Goal: Information Seeking & Learning: Learn about a topic

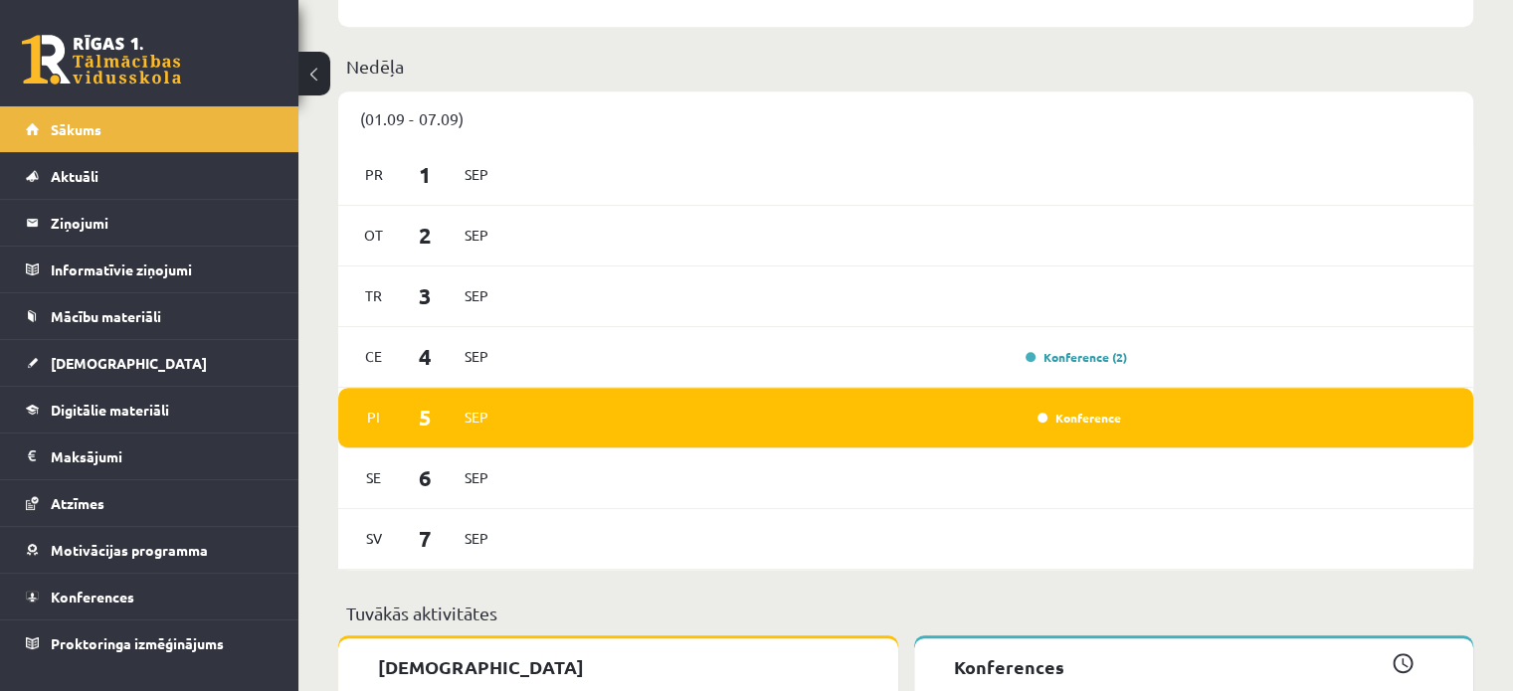
scroll to position [1011, 0]
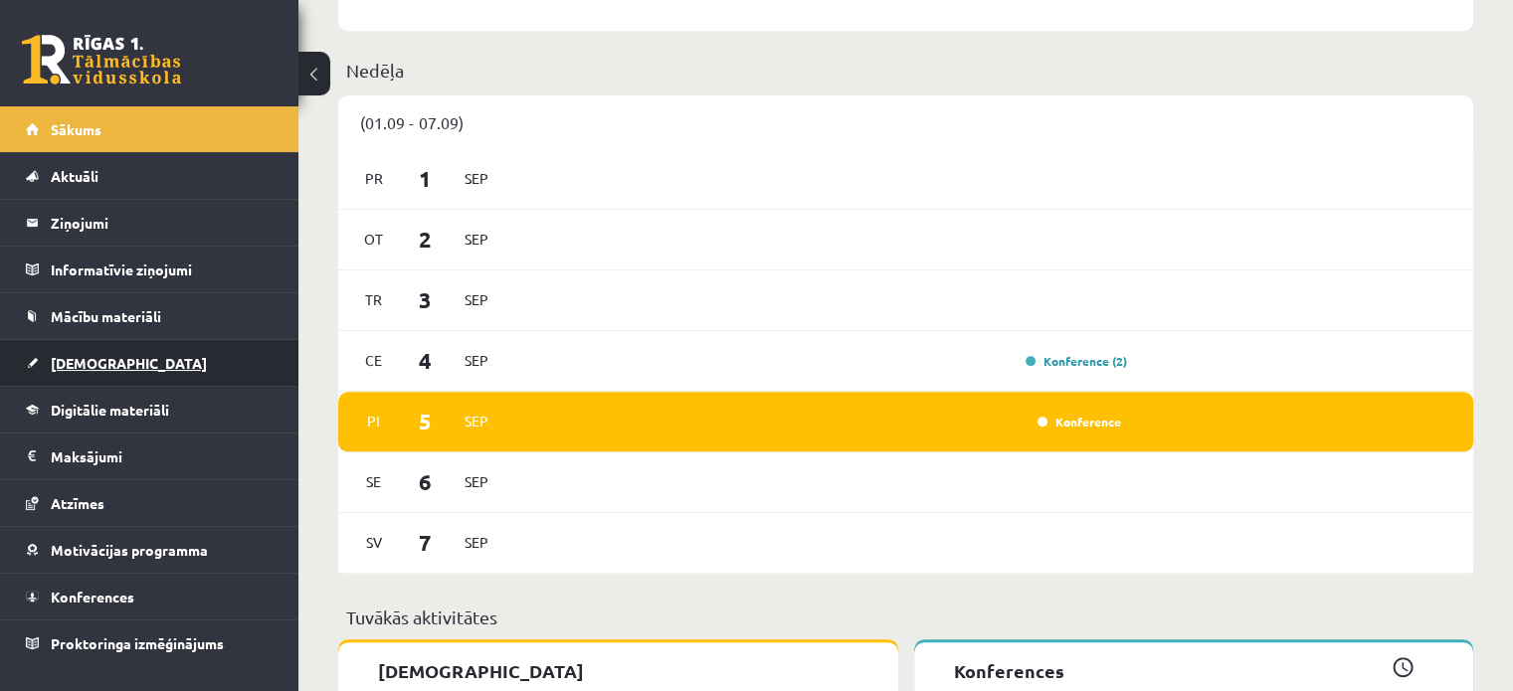
click at [160, 376] on link "[DEMOGRAPHIC_DATA]" at bounding box center [150, 363] width 248 height 46
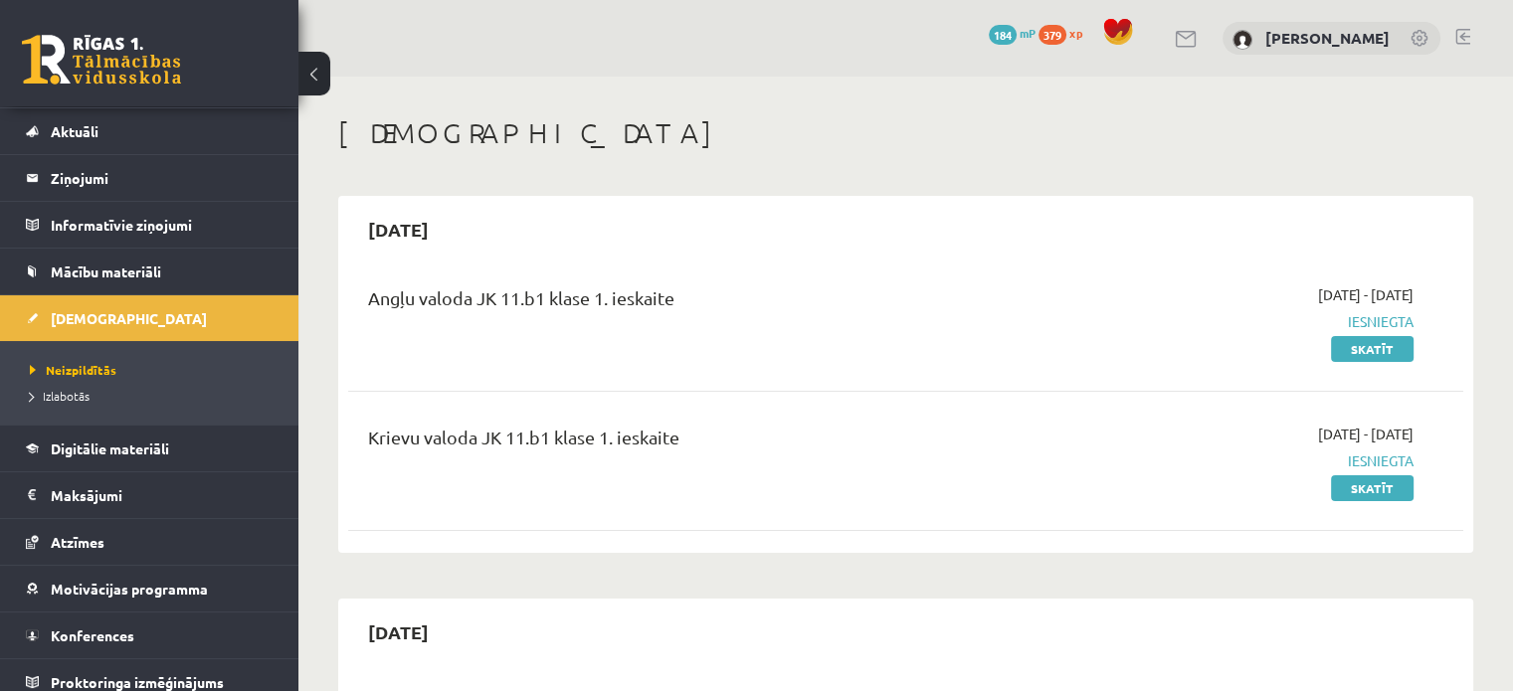
scroll to position [53, 0]
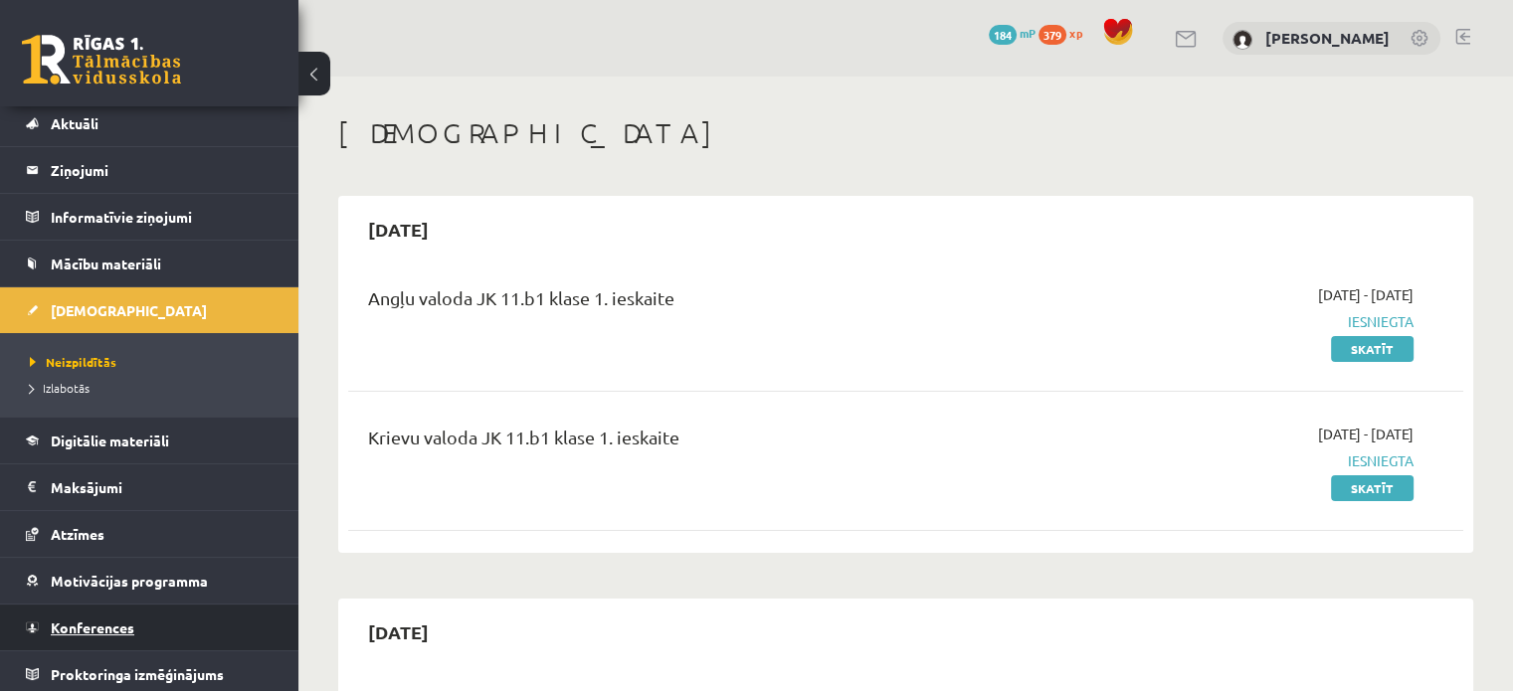
click at [211, 628] on link "Konferences" at bounding box center [150, 628] width 248 height 46
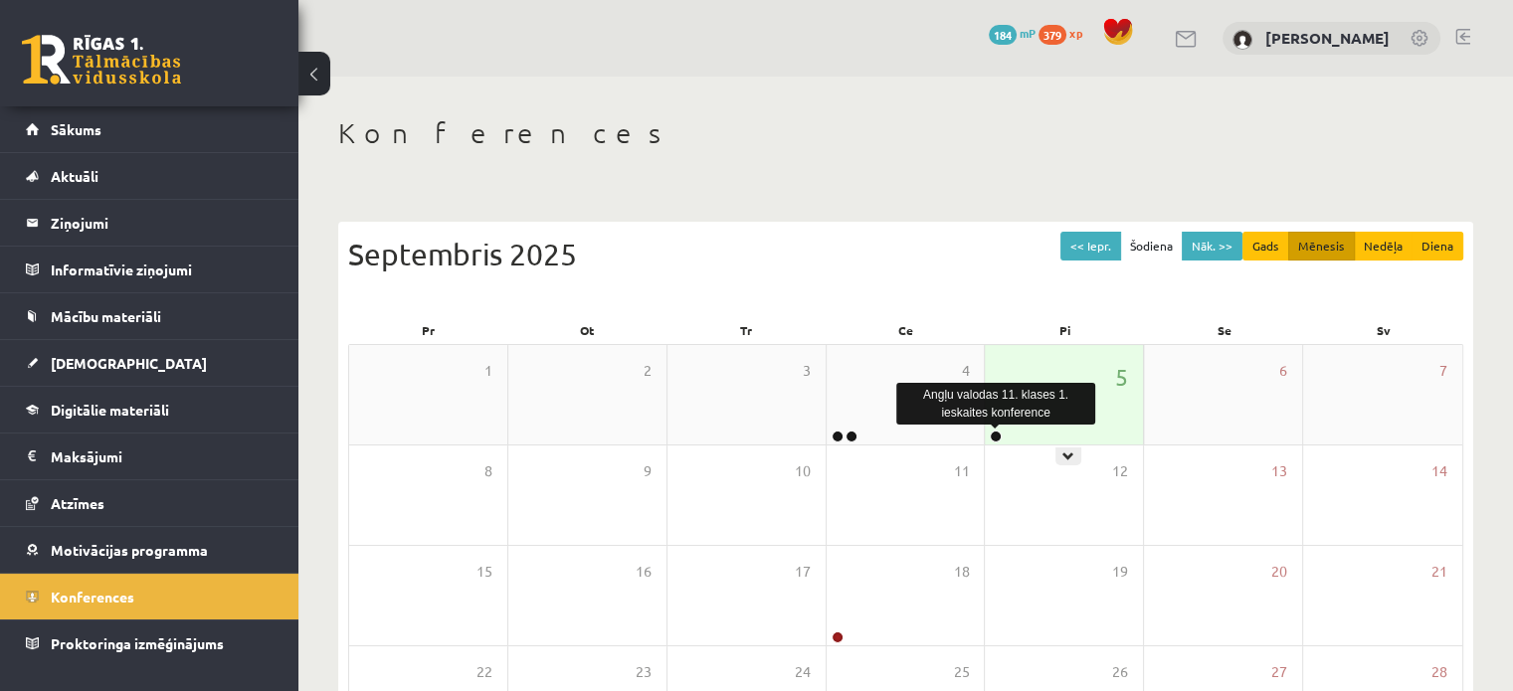
click at [998, 431] on link at bounding box center [996, 437] width 12 height 12
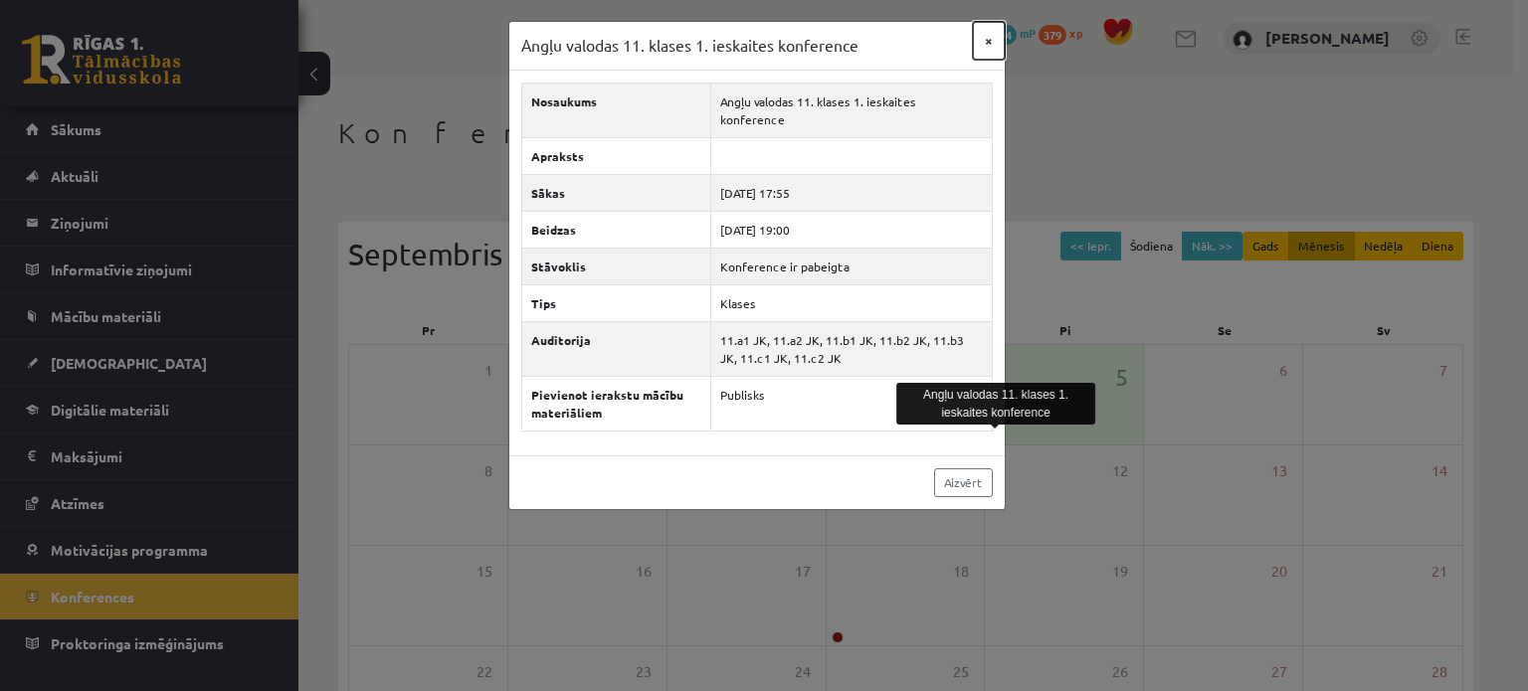
click at [983, 44] on button "×" at bounding box center [989, 41] width 32 height 38
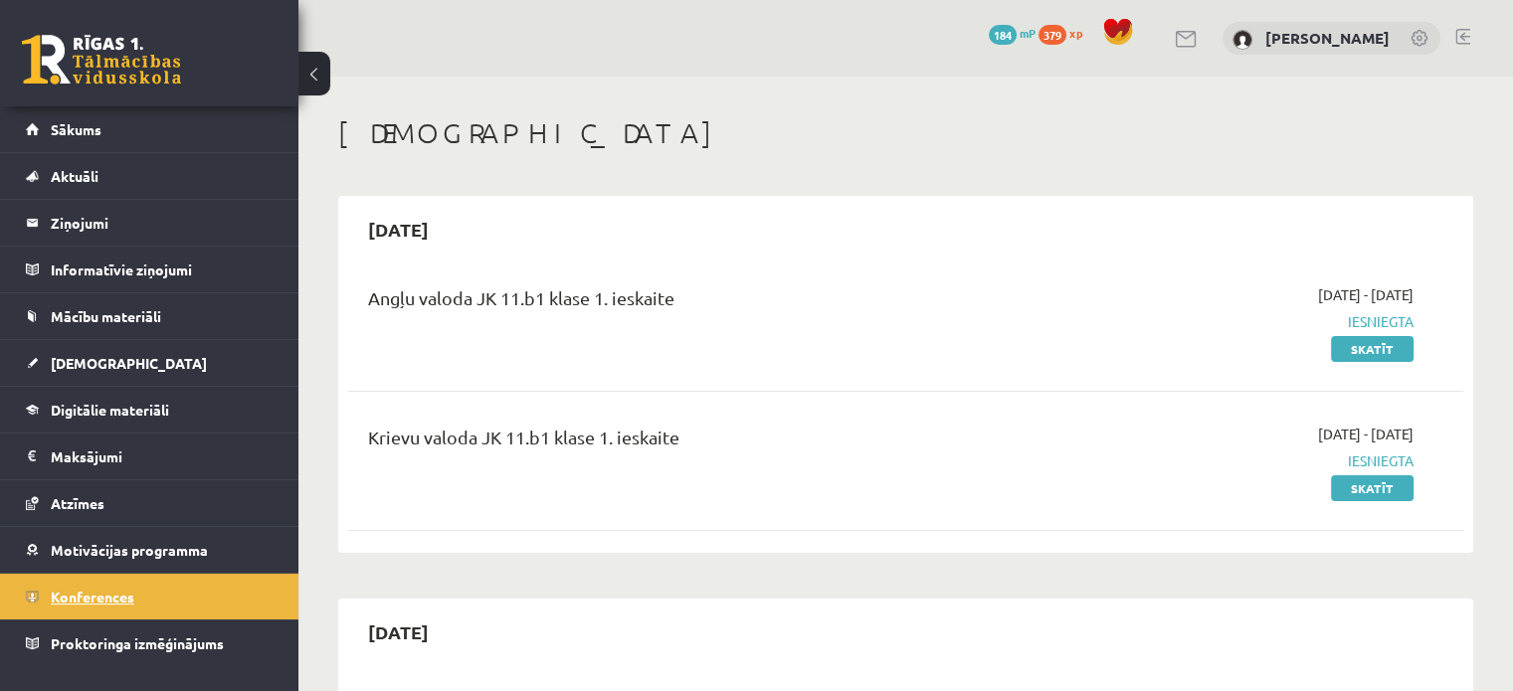
click at [153, 597] on link "Konferences" at bounding box center [150, 597] width 248 height 46
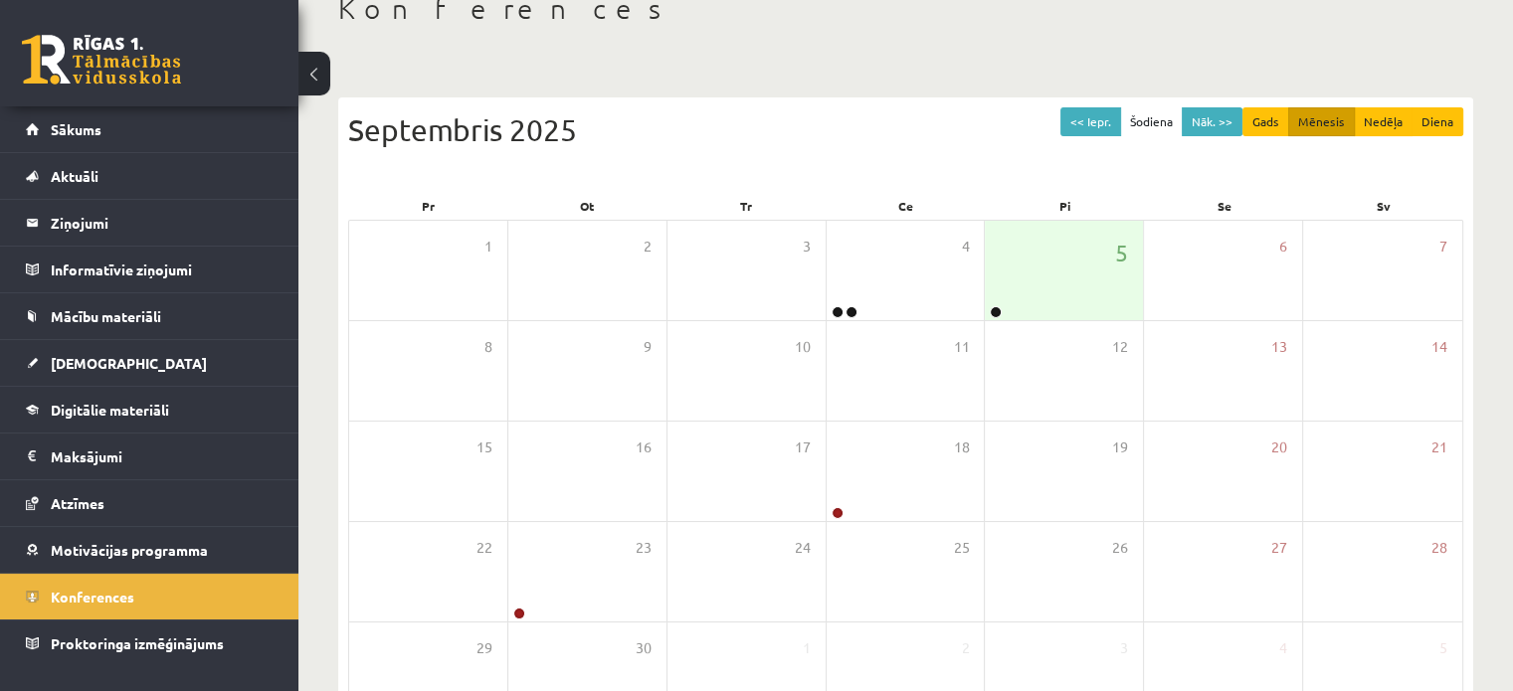
scroll to position [94, 0]
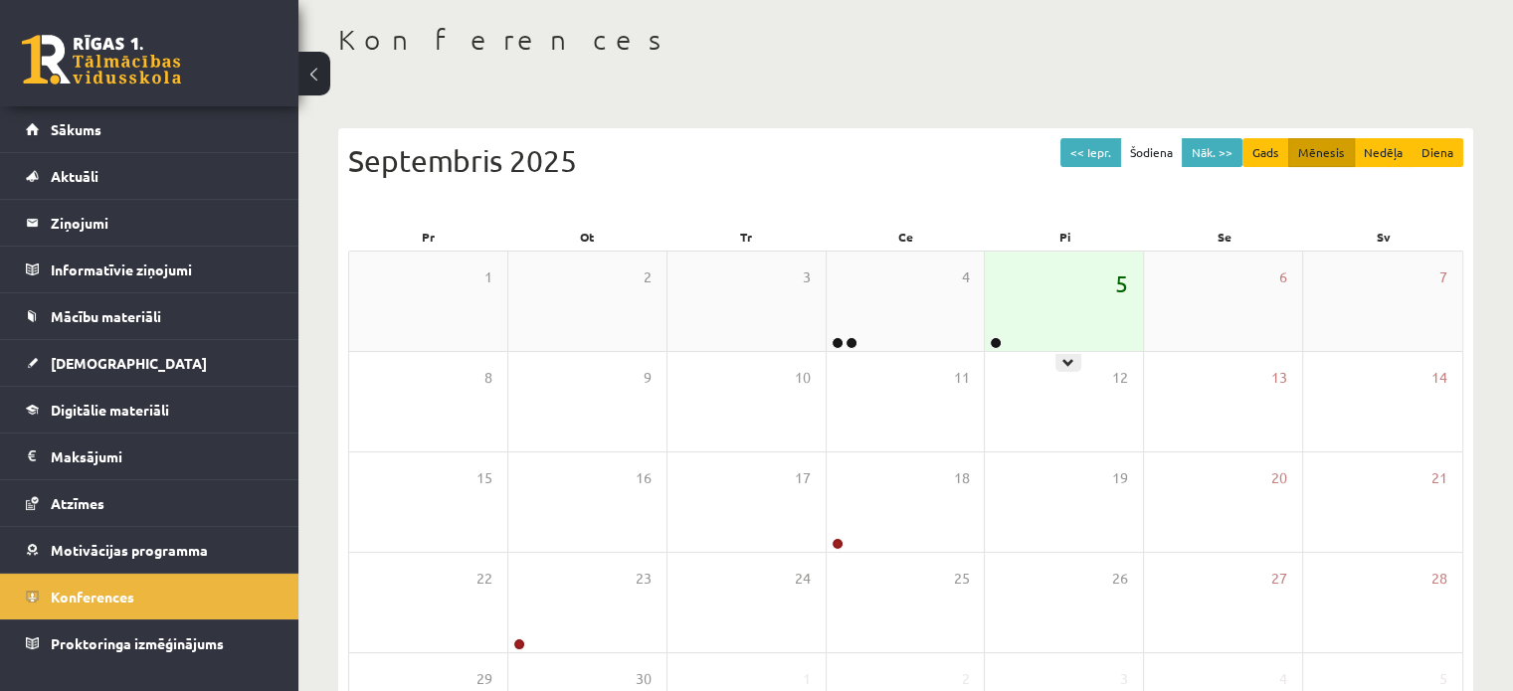
click at [1122, 296] on span "5" at bounding box center [1121, 284] width 13 height 34
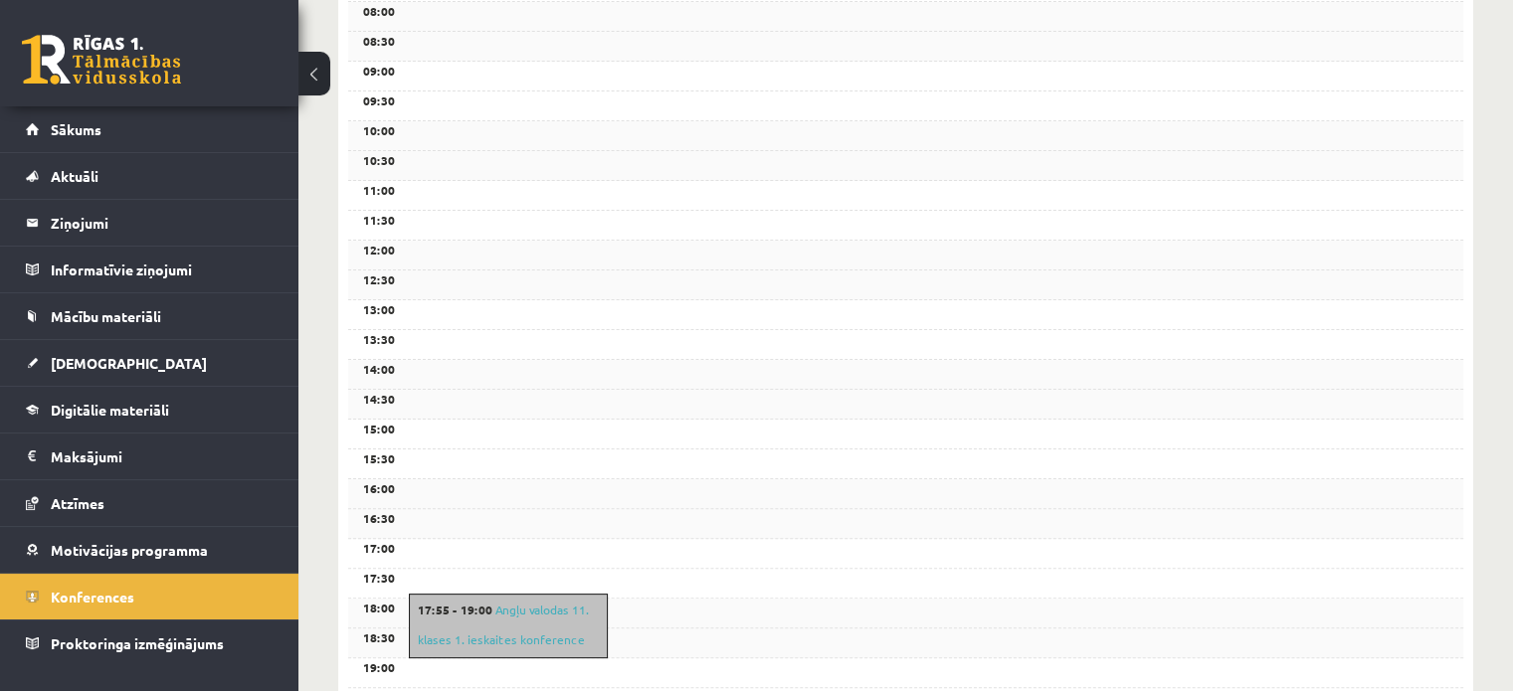
scroll to position [684, 0]
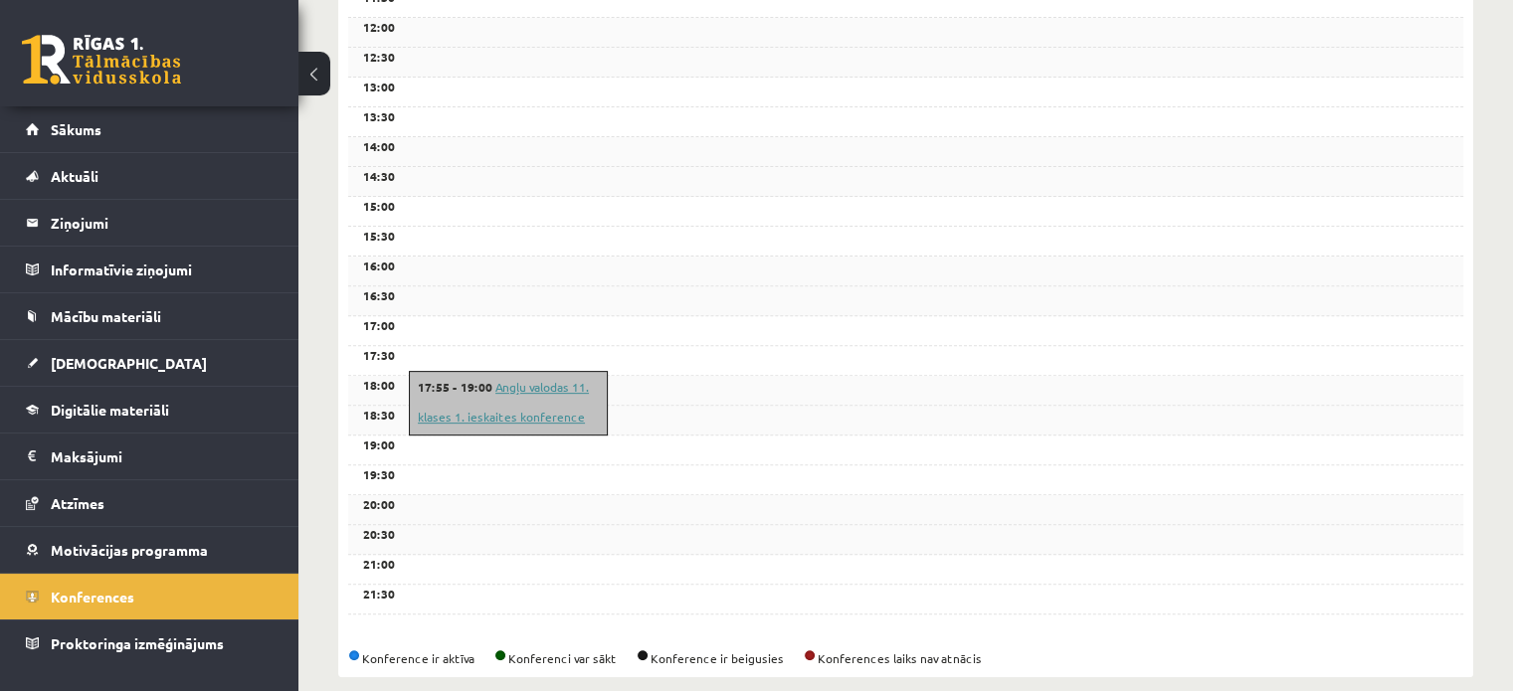
click at [548, 379] on link "Angļu valodas 11. klases 1. ieskaites konference" at bounding box center [503, 402] width 171 height 46
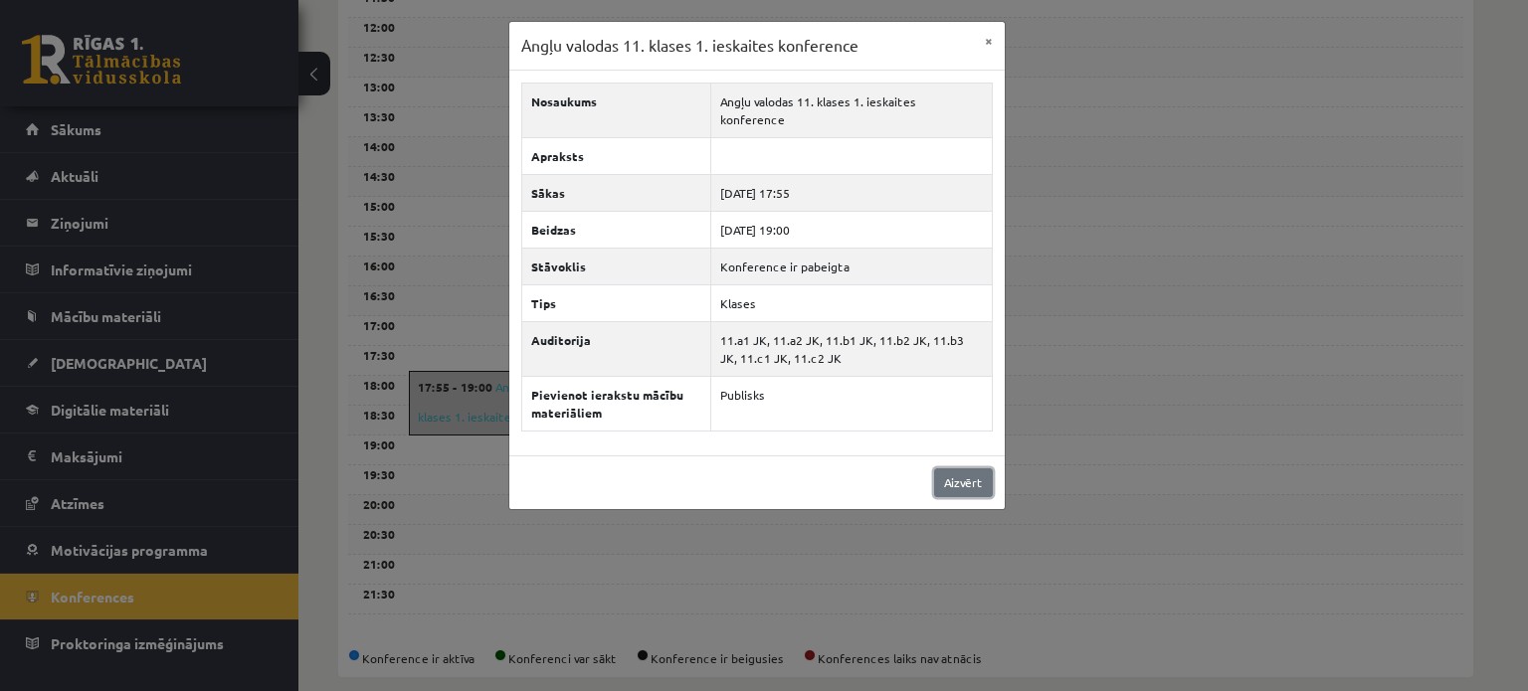
click at [960, 469] on link "Aizvērt" at bounding box center [963, 483] width 59 height 29
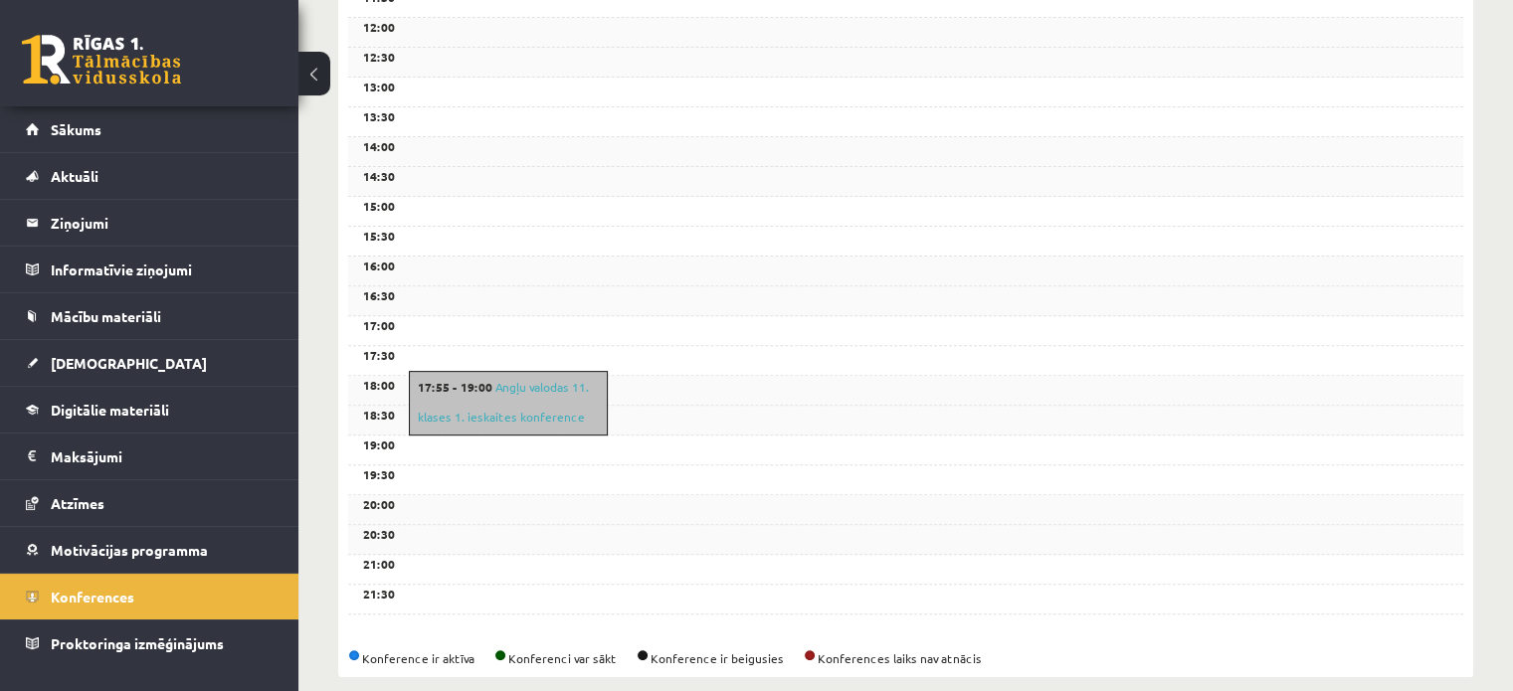
scroll to position [0, 0]
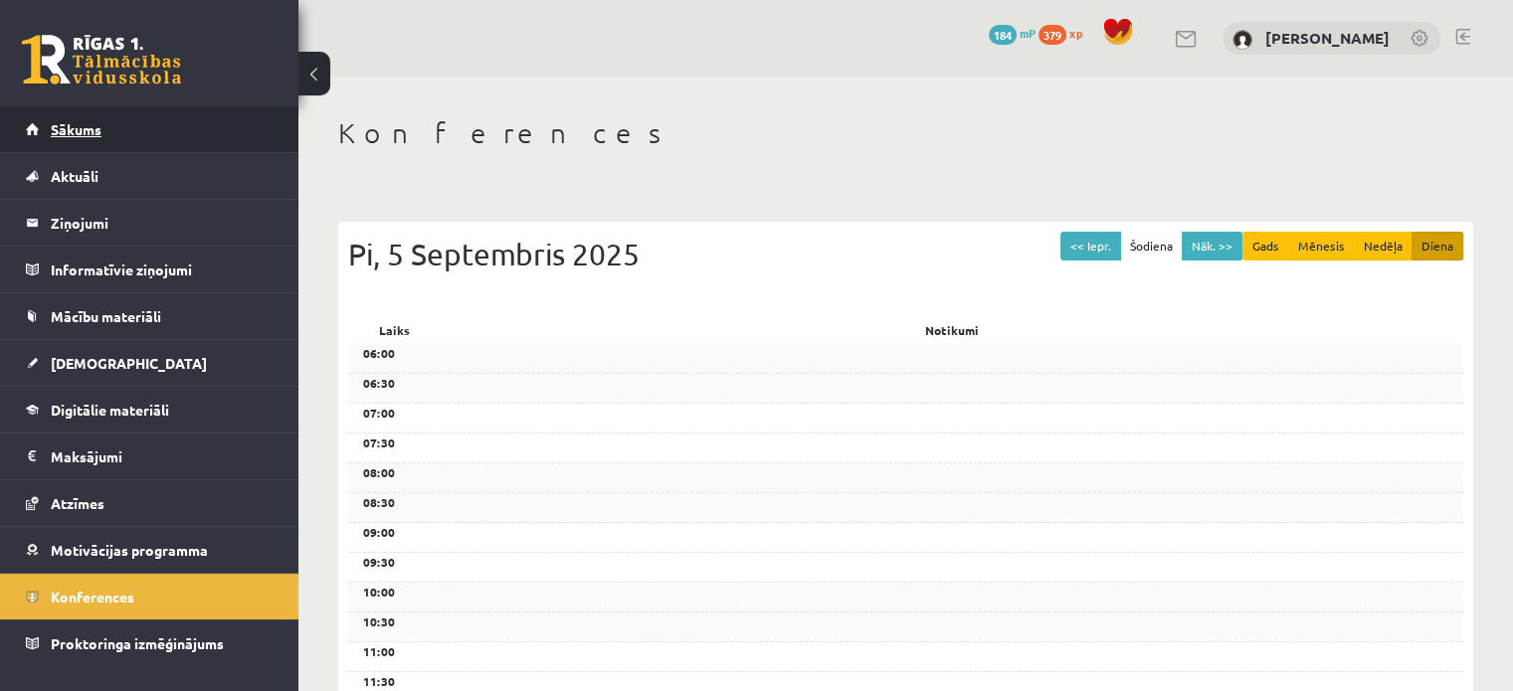
click at [88, 138] on link "Sākums" at bounding box center [150, 129] width 248 height 46
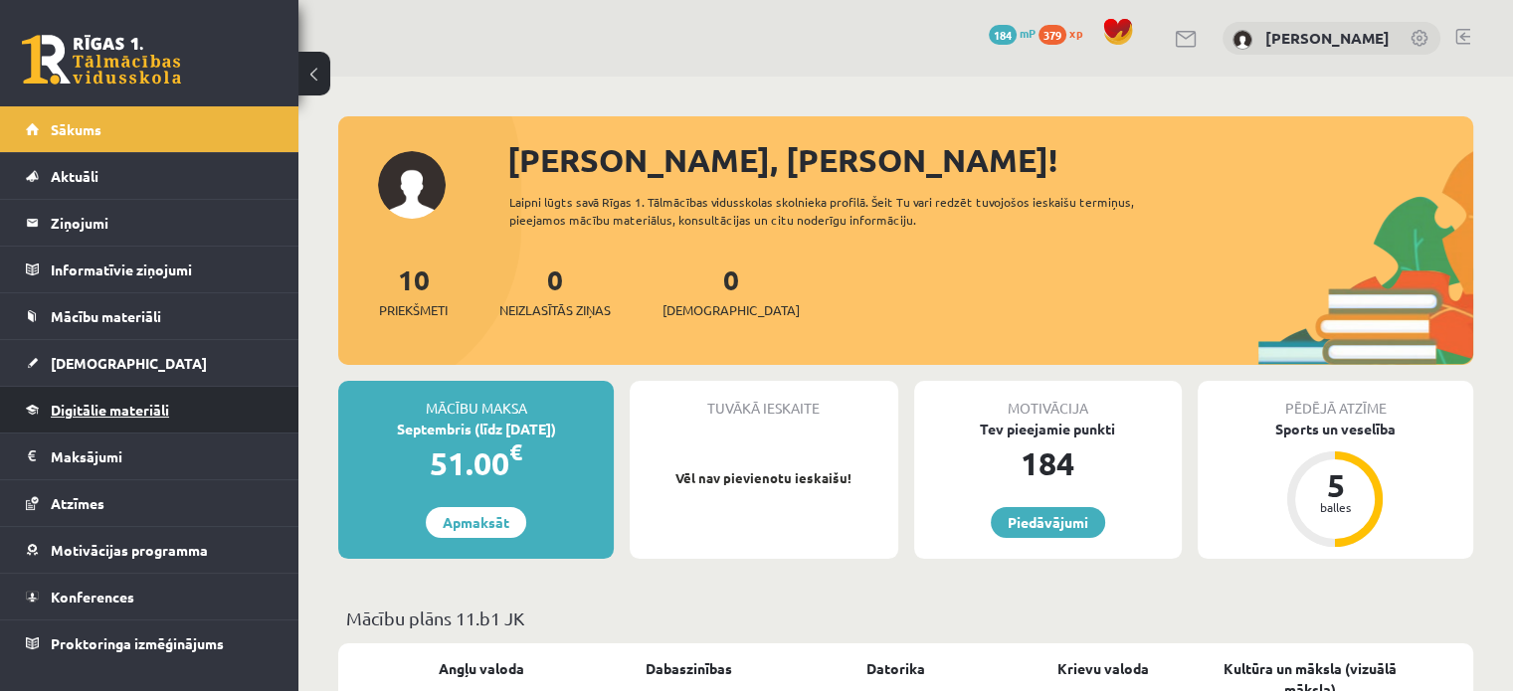
click at [117, 397] on link "Digitālie materiāli" at bounding box center [150, 410] width 248 height 46
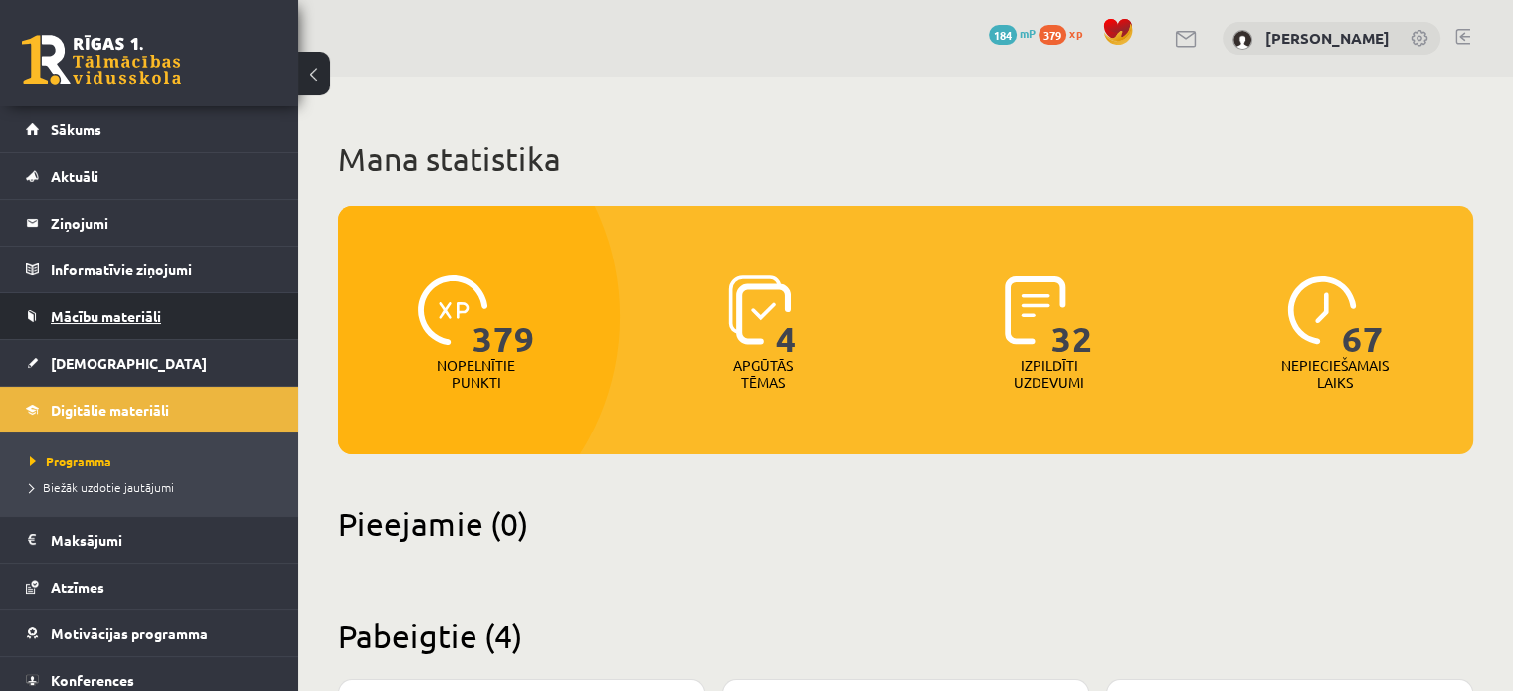
click at [137, 318] on span "Mācību materiāli" at bounding box center [106, 316] width 110 height 18
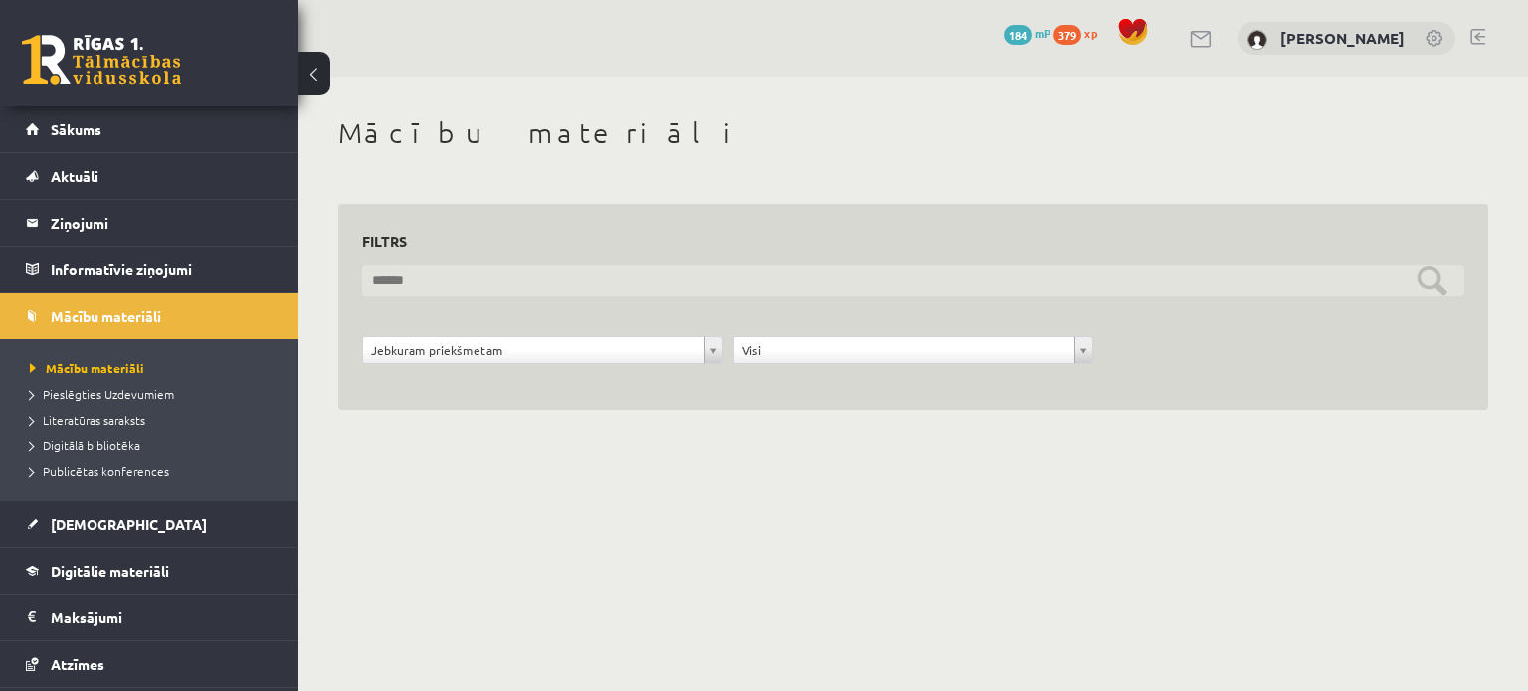
click at [473, 284] on input "text" at bounding box center [913, 281] width 1102 height 31
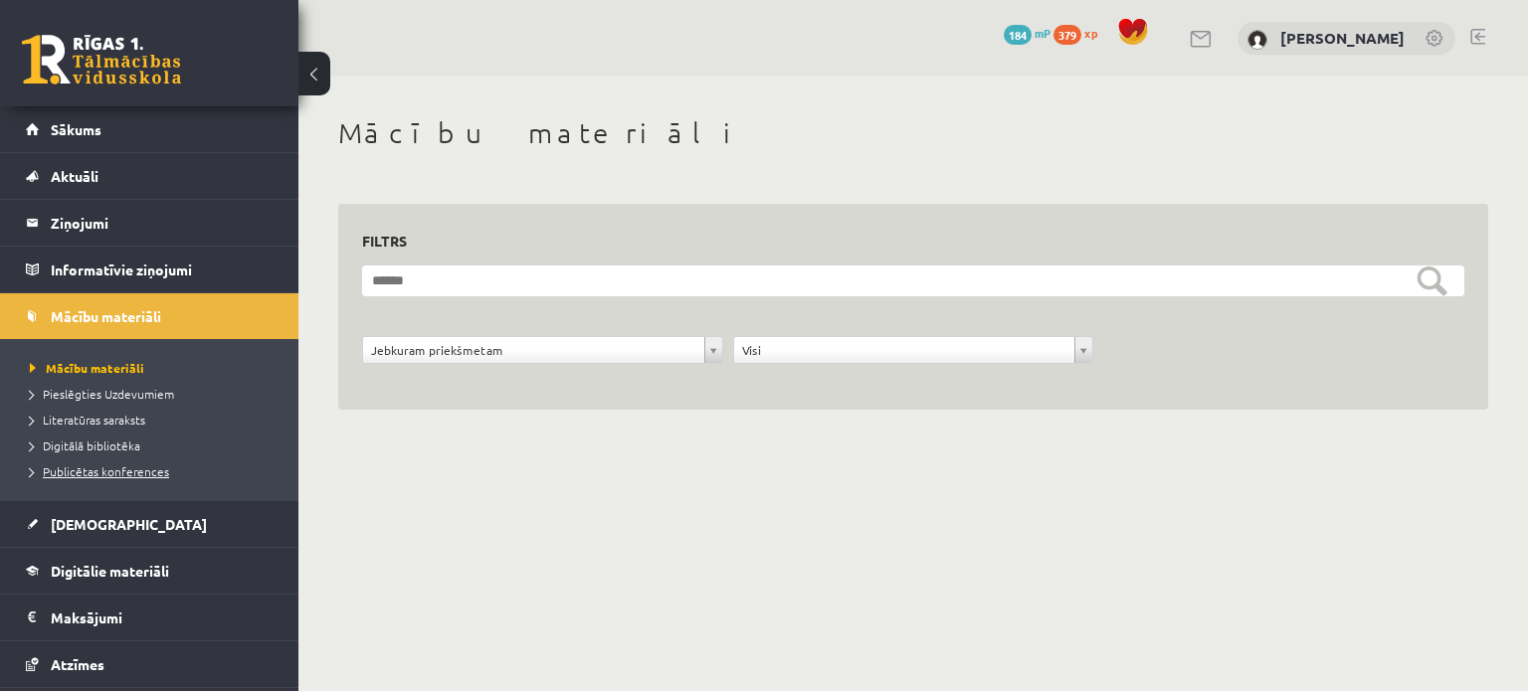
click at [141, 471] on span "Publicētas konferences" at bounding box center [99, 472] width 139 height 16
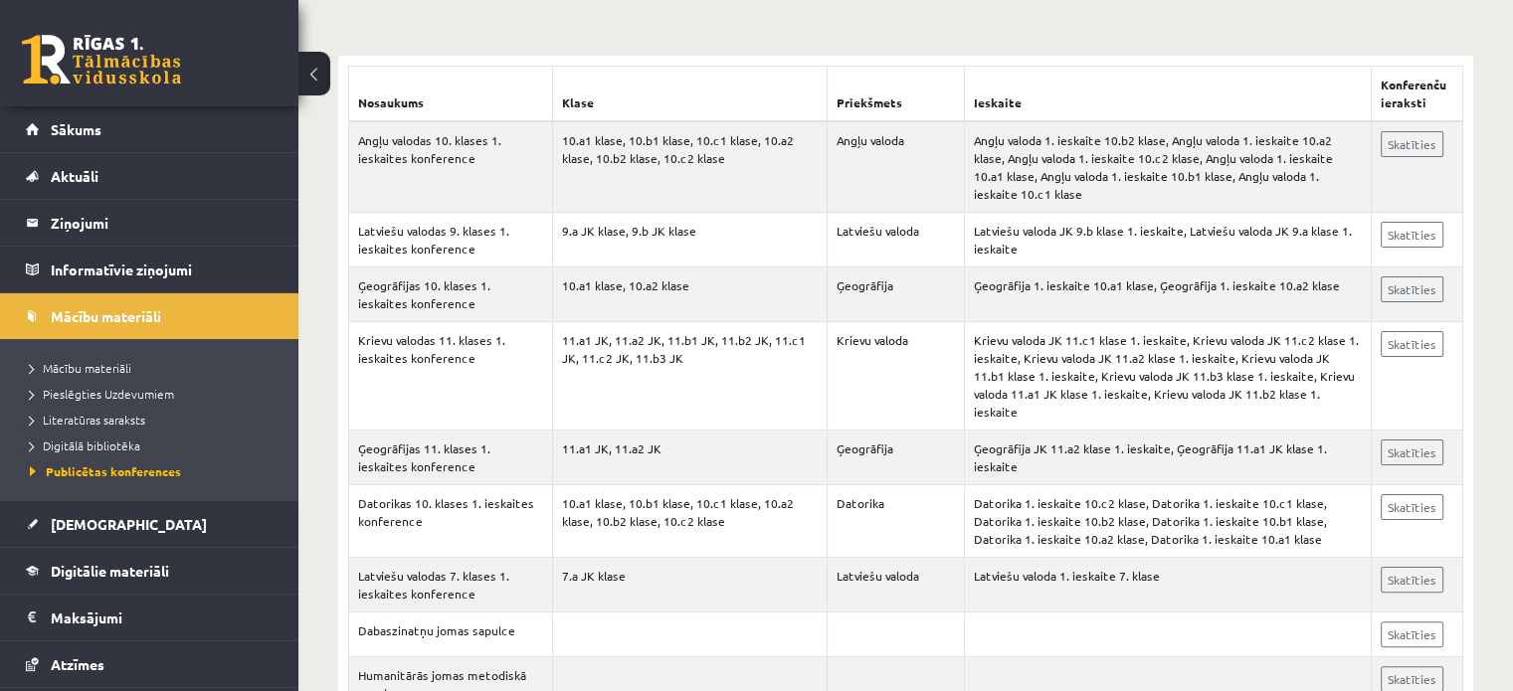
scroll to position [314, 0]
